Goal: Information Seeking & Learning: Check status

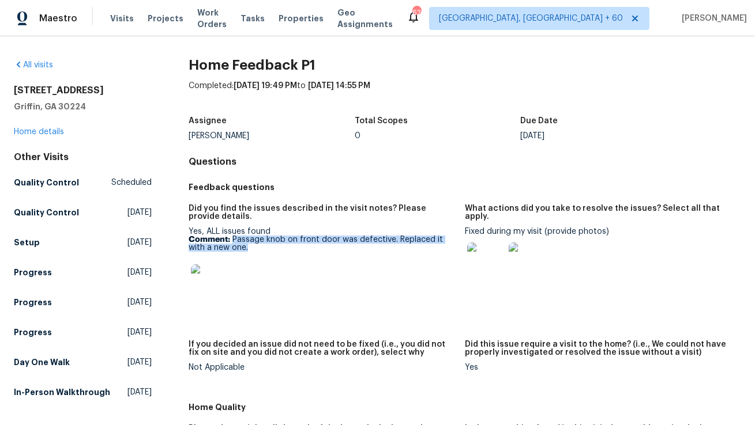
drag, startPoint x: 232, startPoint y: 240, endPoint x: 240, endPoint y: 250, distance: 12.7
click at [240, 250] on p "Comment: Passage knob on front door was defective. Replaced it with a new one." at bounding box center [321, 244] width 267 height 16
copy p "Passage knob on front door was defective. Replaced it with a new one."
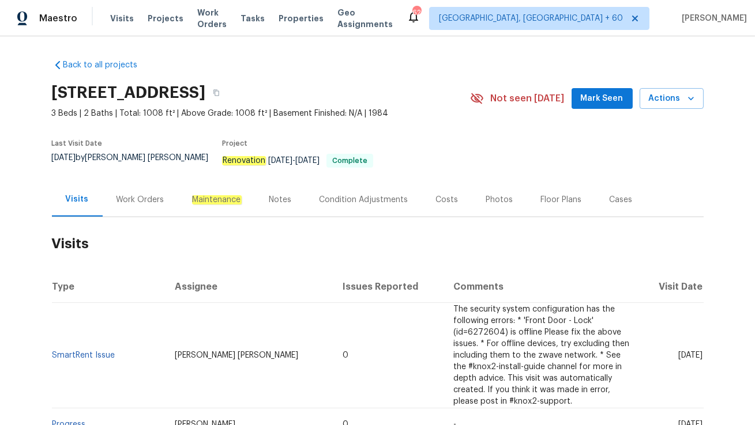
scroll to position [54, 0]
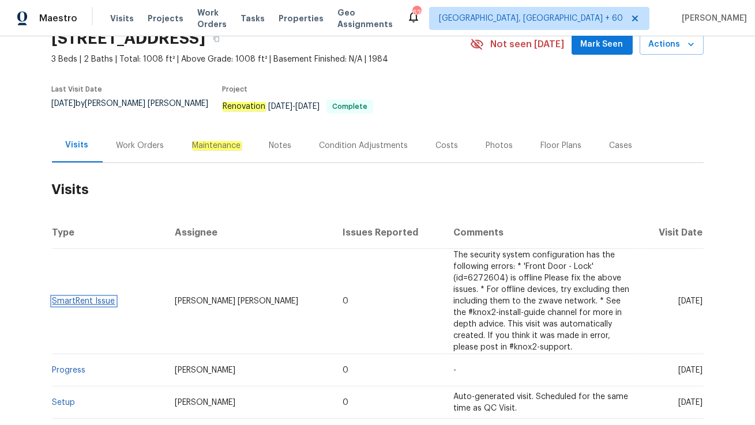
click at [92, 297] on link "SmartRent Issue" at bounding box center [83, 301] width 63 height 8
